Goal: Information Seeking & Learning: Learn about a topic

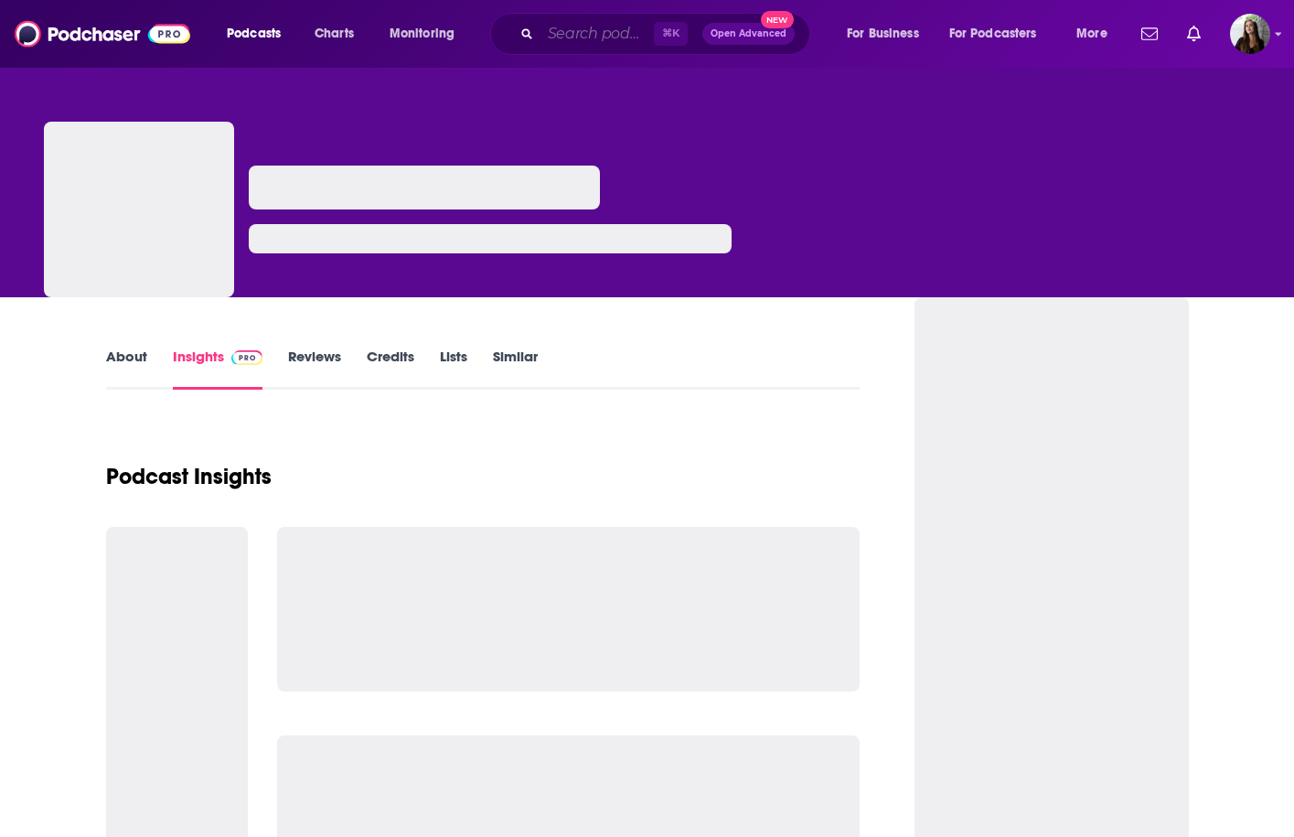
click at [588, 33] on input "Search podcasts, credits, & more..." at bounding box center [597, 33] width 113 height 29
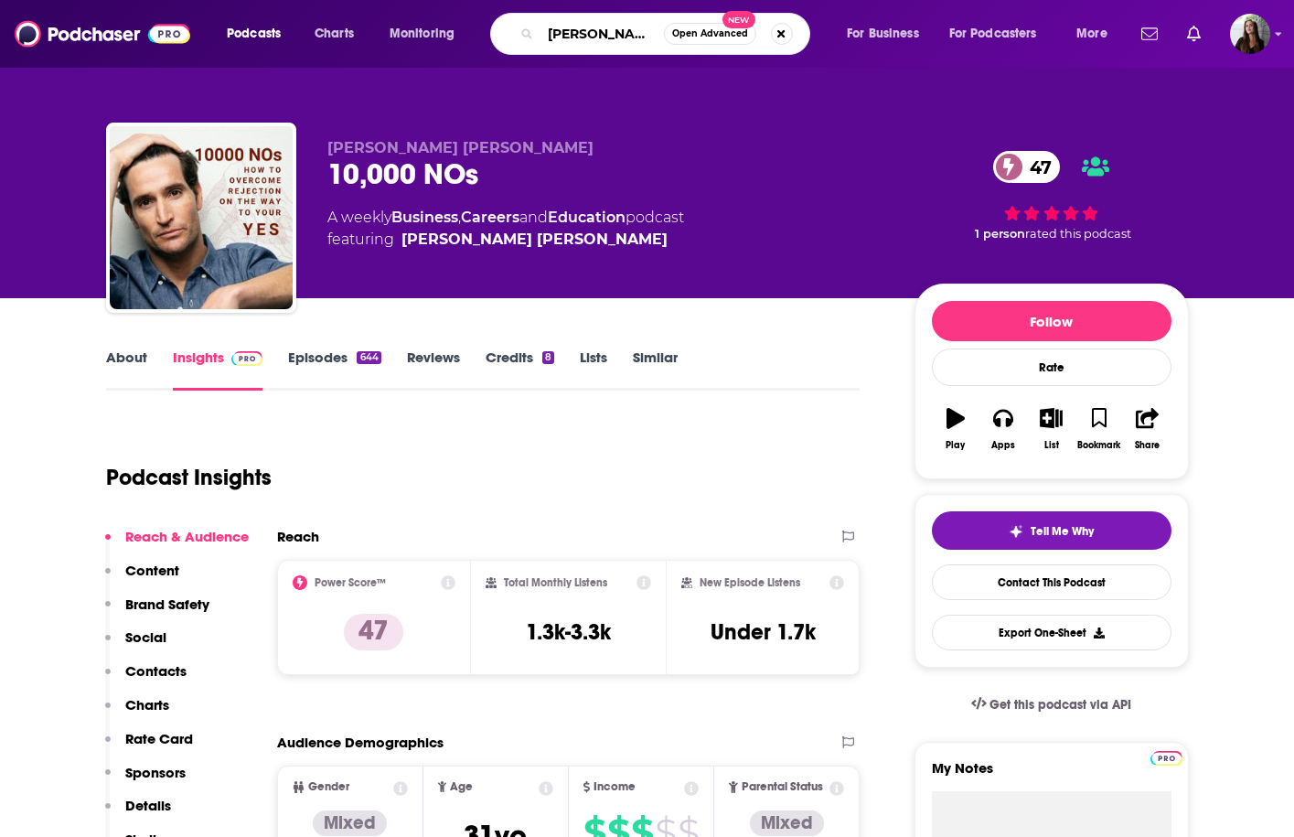
type input "[PERSON_NAME]"
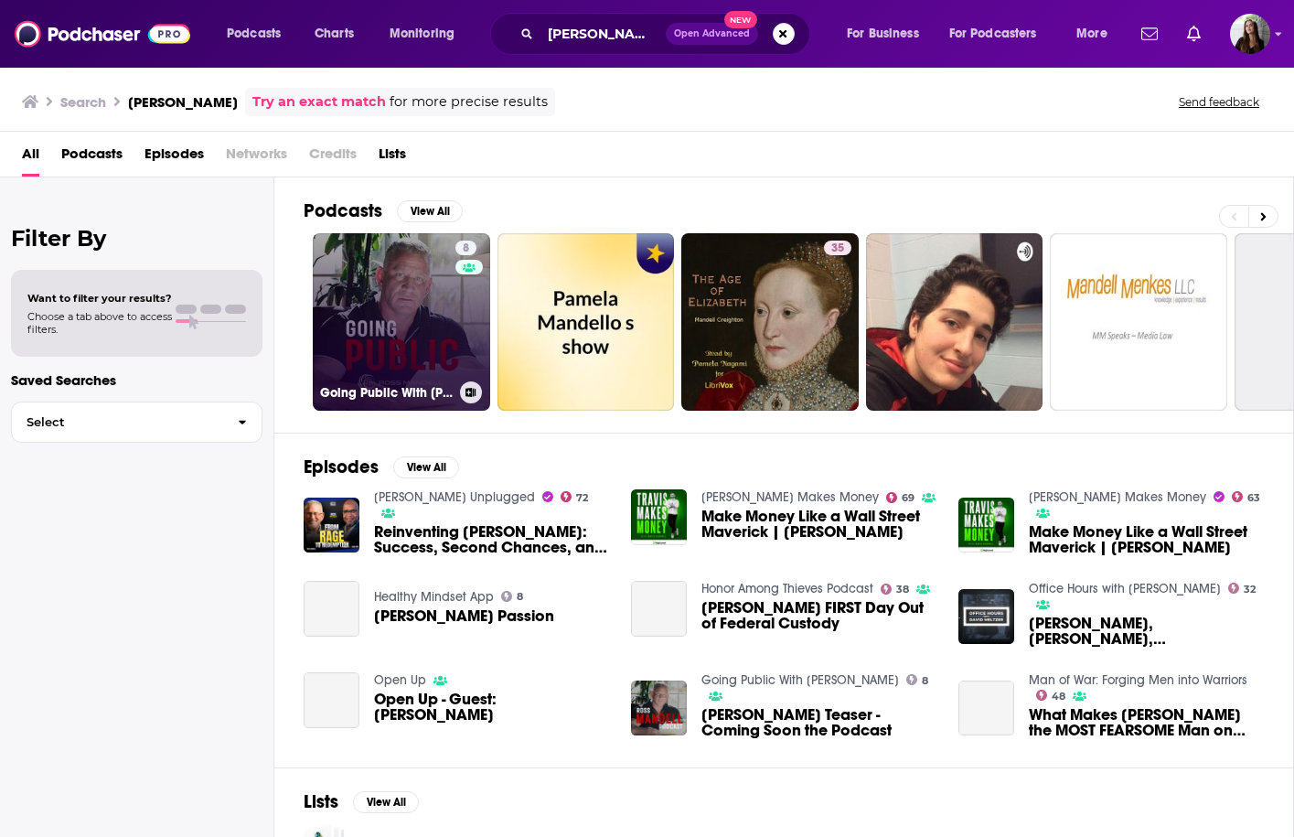
click at [376, 305] on link "8 Going Public With [PERSON_NAME]" at bounding box center [401, 321] width 177 height 177
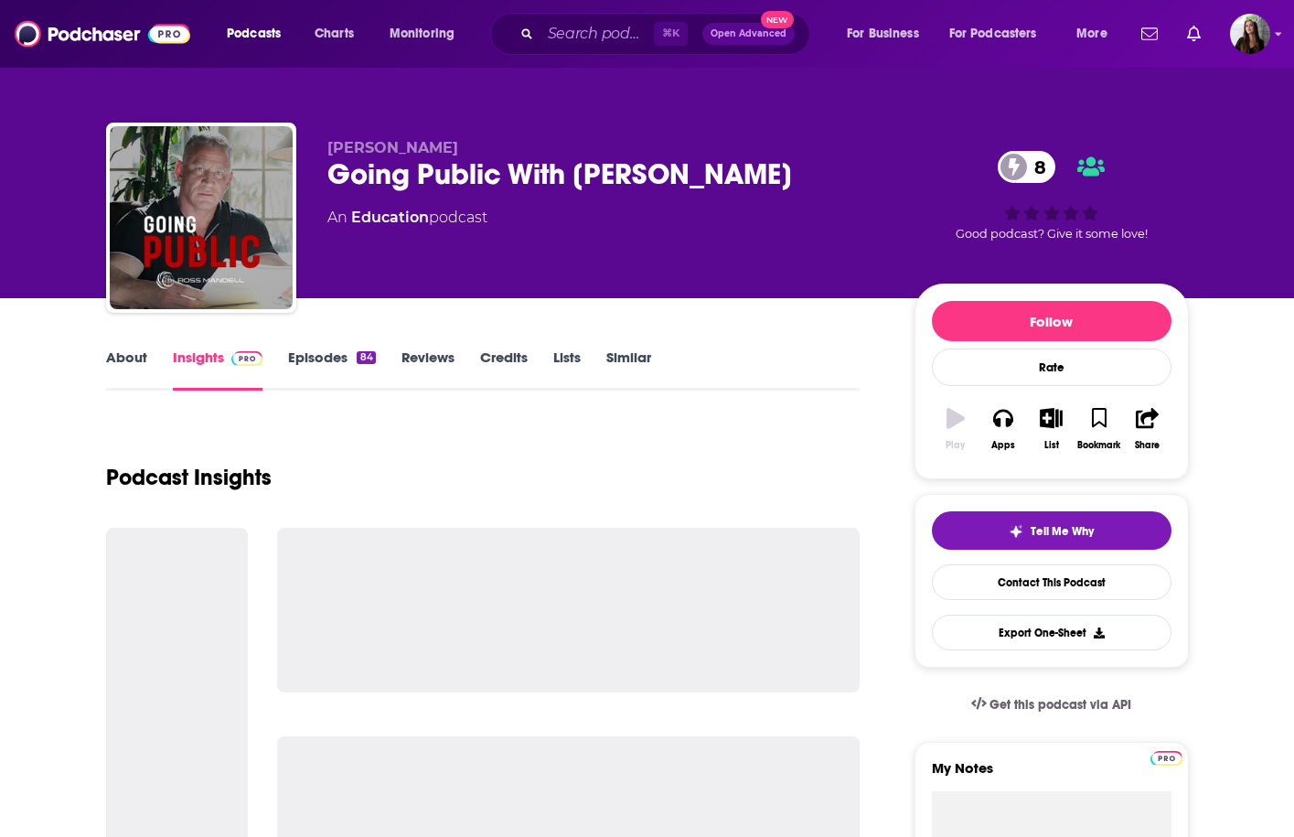
scroll to position [1, 0]
